Goal: Information Seeking & Learning: Learn about a topic

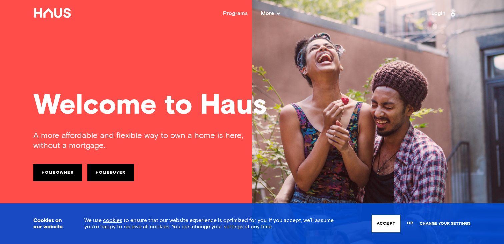
click at [386, 228] on button "Accept" at bounding box center [386, 223] width 29 height 17
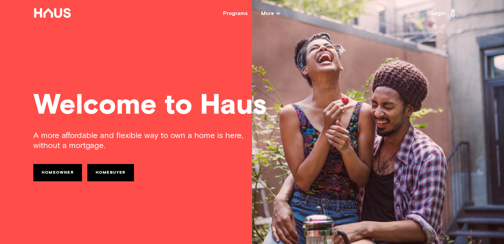
click at [98, 143] on div "A more affordable and flexible way to own a home is here, without a mortgage." at bounding box center [142, 141] width 219 height 20
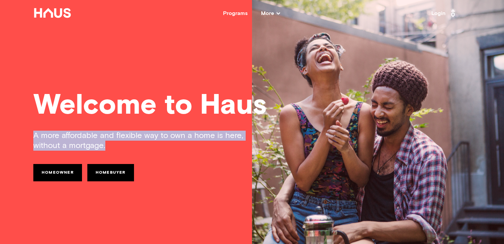
click at [112, 141] on div "A more affordable and flexible way to own a home is here, without a mortgage." at bounding box center [142, 141] width 219 height 20
